Goal: Information Seeking & Learning: Learn about a topic

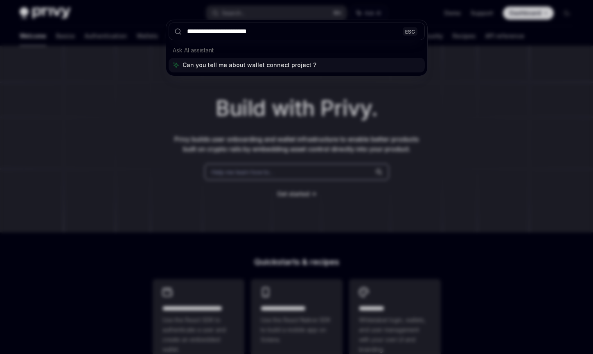
type input "**********"
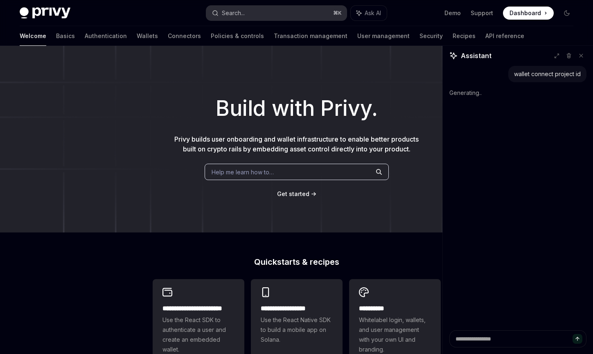
click at [253, 14] on button "Search... ⌘ K" at bounding box center [276, 13] width 140 height 15
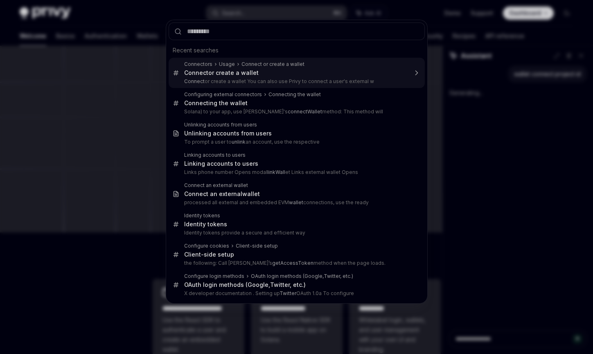
type textarea "*"
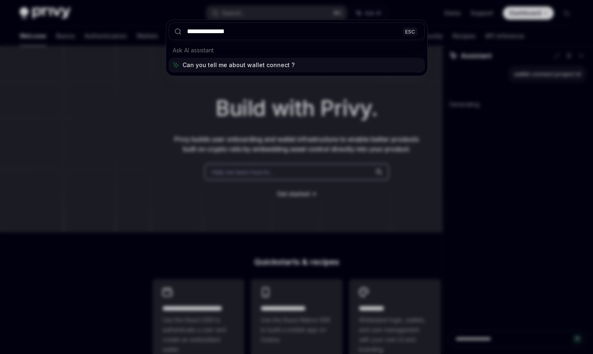
type input "**********"
type textarea "*"
type input "**********"
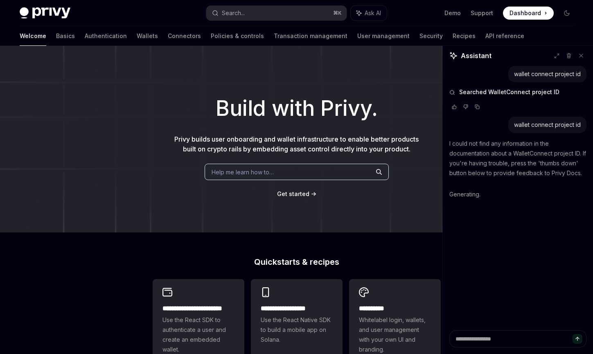
type textarea "*"
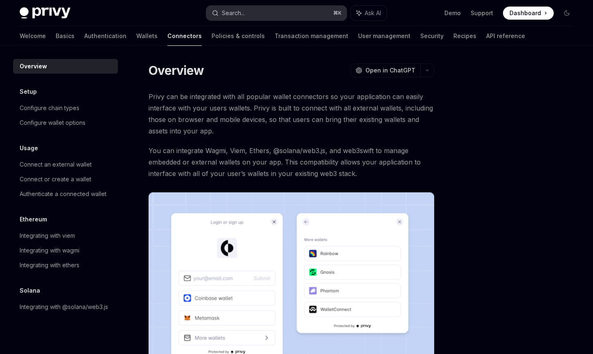
click at [278, 13] on button "Search... ⌘ K" at bounding box center [276, 13] width 140 height 15
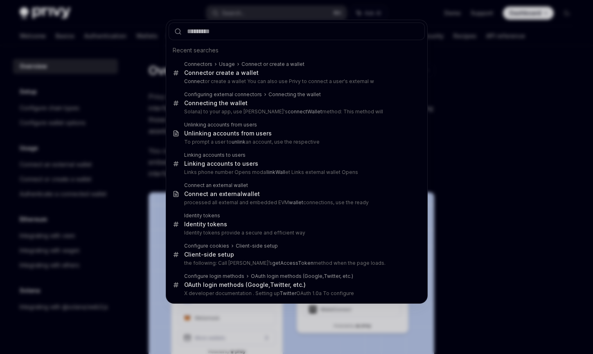
click at [565, 126] on div "Recent searches Connectors Usage Connect or create a wallet Connect or create a…" at bounding box center [296, 177] width 593 height 354
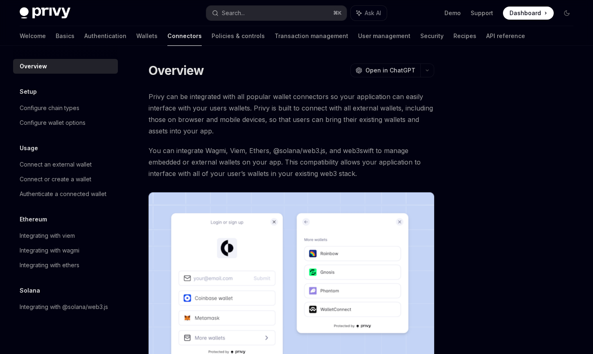
click at [267, 4] on div "Privy Docs home page Search... ⌘ K Ask AI Demo Support Dashboard Dashboard Sear…" at bounding box center [296, 13] width 553 height 26
click at [249, 17] on button "Search... ⌘ K" at bounding box center [276, 13] width 140 height 15
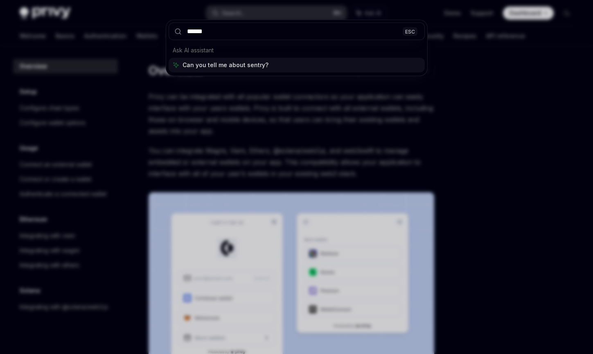
type input "*****"
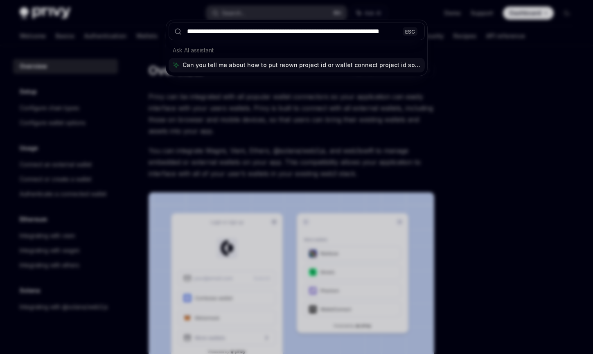
scroll to position [0, 16]
type input "**********"
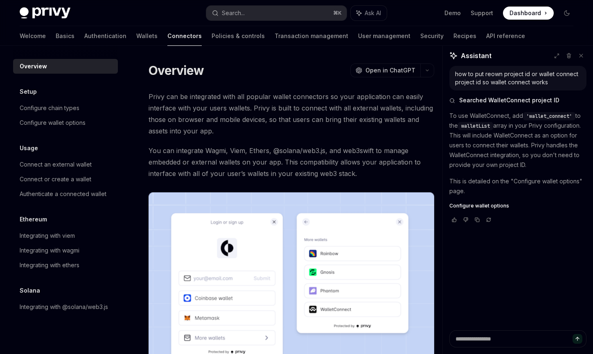
click at [490, 205] on span "Configure wallet options" at bounding box center [479, 205] width 60 height 7
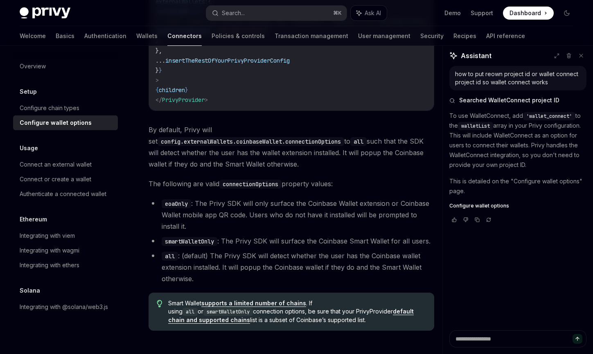
scroll to position [1202, 0]
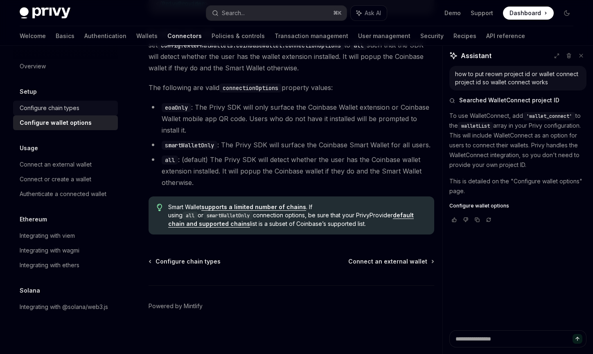
click at [79, 111] on div "Configure chain types" at bounding box center [50, 108] width 60 height 10
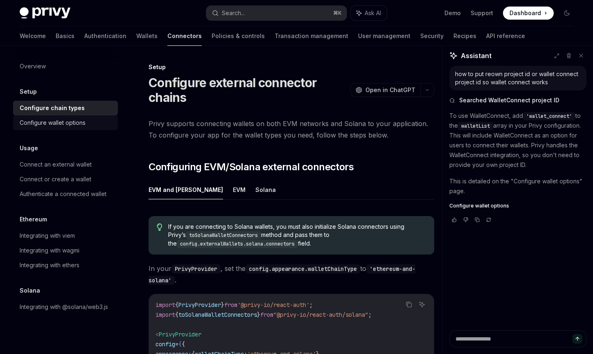
click at [74, 115] on link "Configure wallet options" at bounding box center [65, 122] width 105 height 15
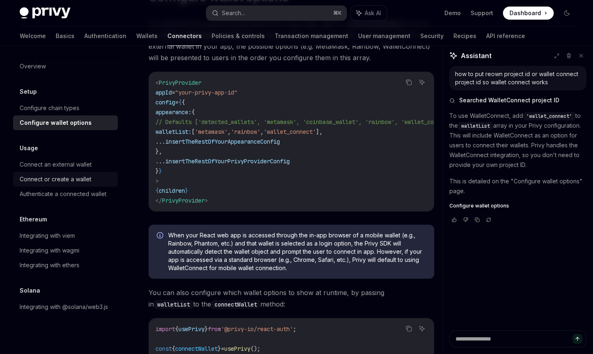
scroll to position [105, 0]
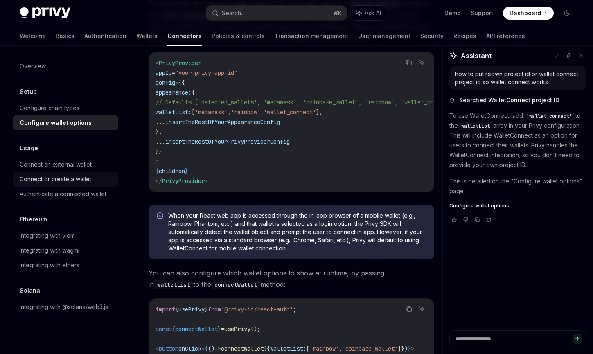
click at [76, 182] on div "Connect or create a wallet" at bounding box center [56, 179] width 72 height 10
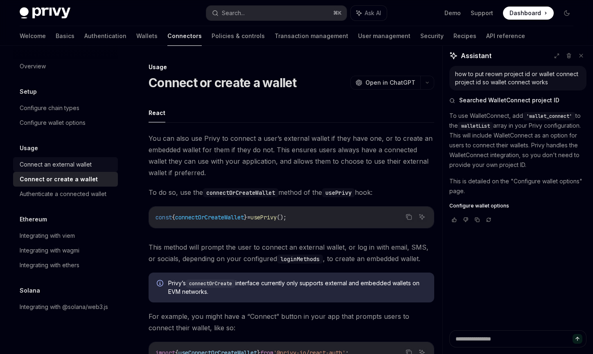
click at [76, 166] on div "Connect an external wallet" at bounding box center [56, 165] width 72 height 10
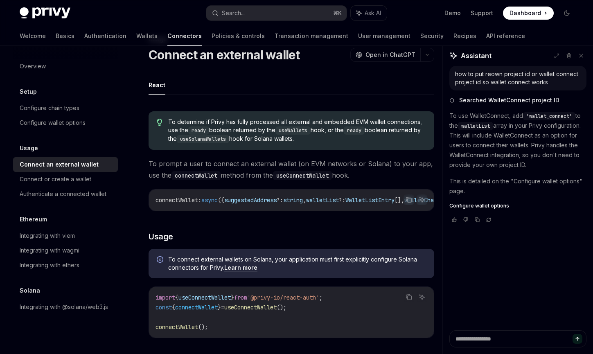
scroll to position [61, 0]
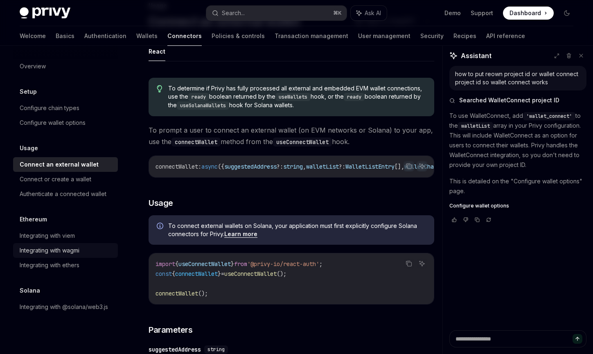
click at [59, 244] on link "Integrating with wagmi" at bounding box center [65, 250] width 105 height 15
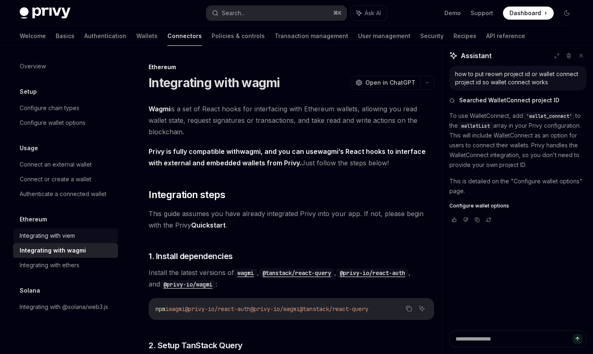
click at [59, 235] on div "Integrating with viem" at bounding box center [47, 236] width 55 height 10
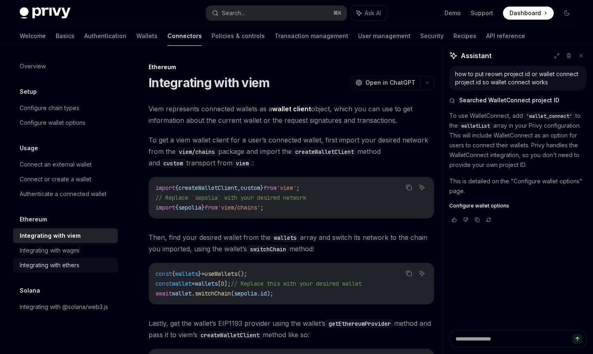
click at [58, 258] on link "Integrating with ethers" at bounding box center [65, 265] width 105 height 15
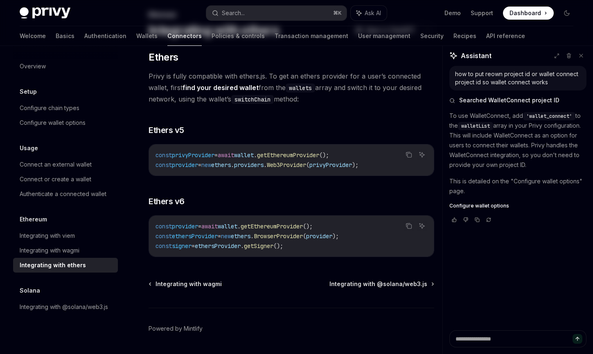
scroll to position [74, 0]
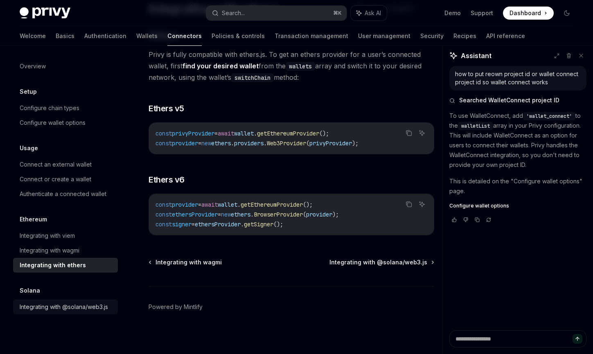
click at [53, 302] on div "Integrating with @solana/web3.js" at bounding box center [64, 307] width 88 height 10
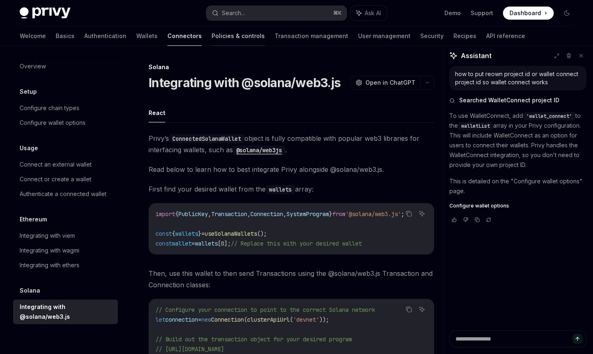
click at [211, 31] on link "Policies & controls" at bounding box center [237, 36] width 53 height 20
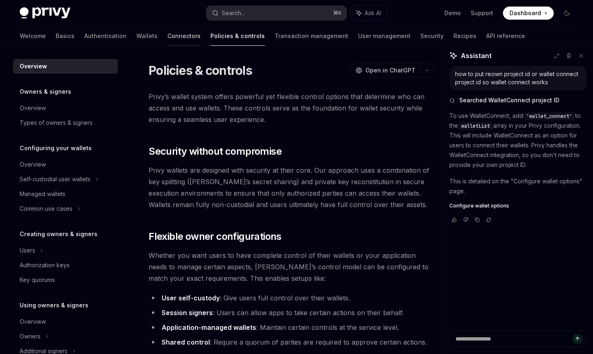
click at [167, 41] on link "Connectors" at bounding box center [183, 36] width 33 height 20
type textarea "*"
